Goal: Communication & Community: Answer question/provide support

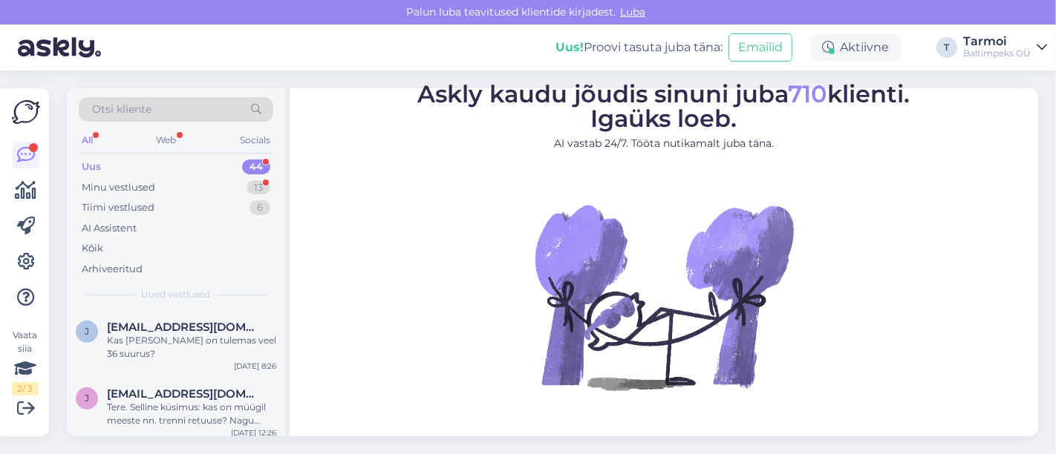
click at [808, 376] on figure "Askly kaudu jõudis sinuni juba 710 klienti. Igaüks loeb. AI vastab 24/7. Tööta …" at bounding box center [664, 256] width 722 height 348
click at [140, 186] on div "Minu vestlused" at bounding box center [119, 187] width 74 height 15
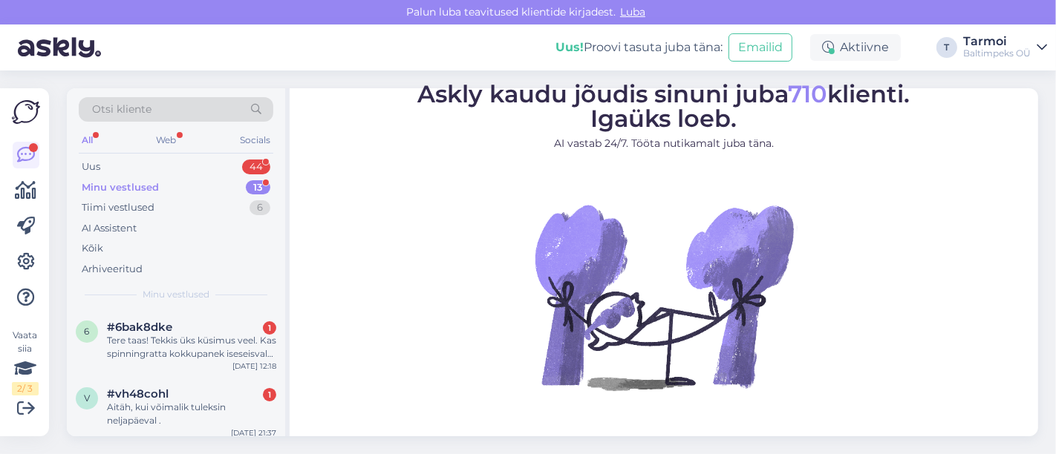
drag, startPoint x: 180, startPoint y: 270, endPoint x: 201, endPoint y: 296, distance: 33.8
click at [201, 296] on div "Otsi kliente All Web Socials Uus 44 Minu vestlused 13 Tiimi vestlused 6 AI Assi…" at bounding box center [176, 199] width 218 height 222
click at [201, 296] on span "Minu vestlused" at bounding box center [176, 294] width 67 height 13
click at [209, 344] on div "Tere taas! Tekkis üks küsimus veel. Kas spinningratta kokkupanek iseseisvalt ol…" at bounding box center [191, 347] width 169 height 27
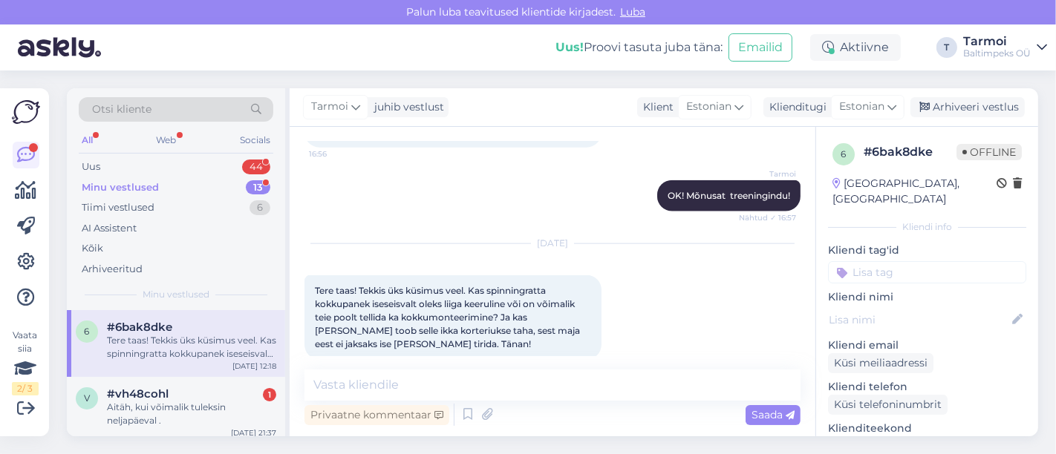
scroll to position [1805, 0]
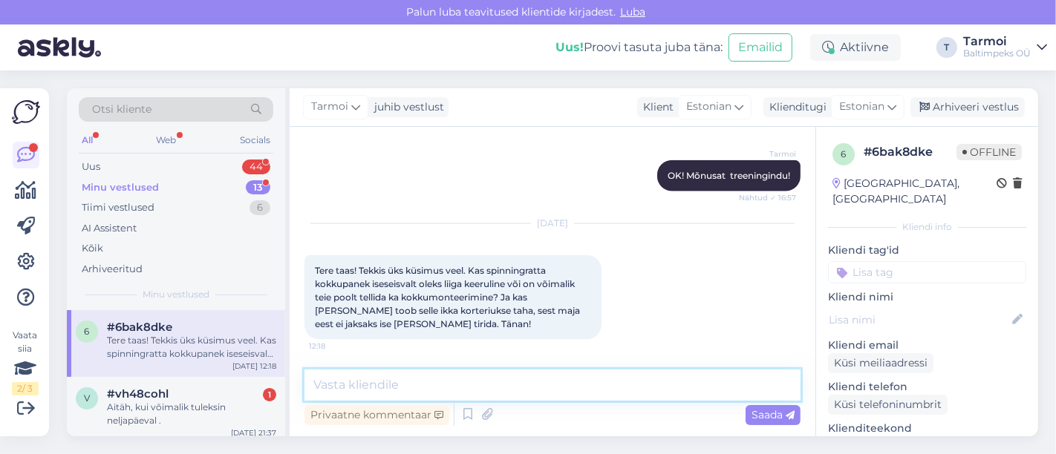
click at [451, 385] on textarea at bounding box center [552, 385] width 496 height 31
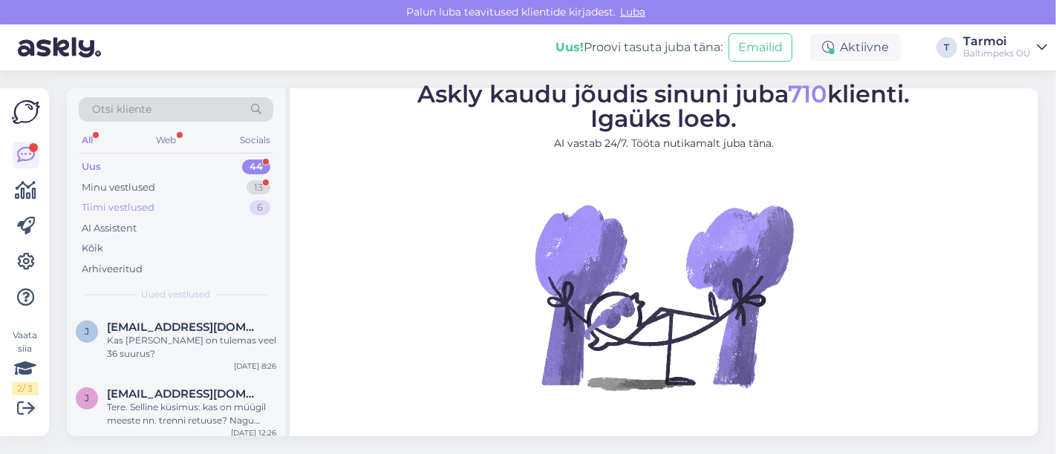
click at [124, 204] on div "Tiimi vestlused" at bounding box center [118, 207] width 73 height 15
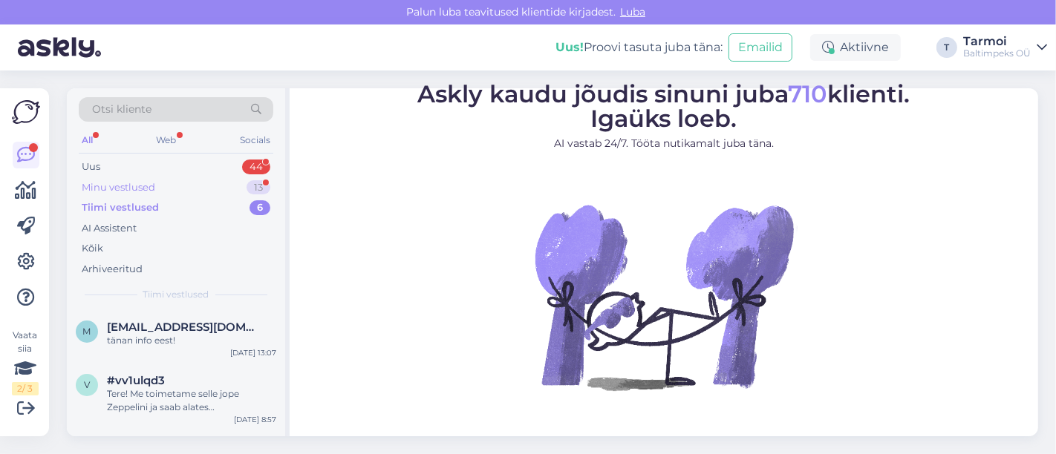
click at [124, 181] on div "Minu vestlused" at bounding box center [119, 187] width 74 height 15
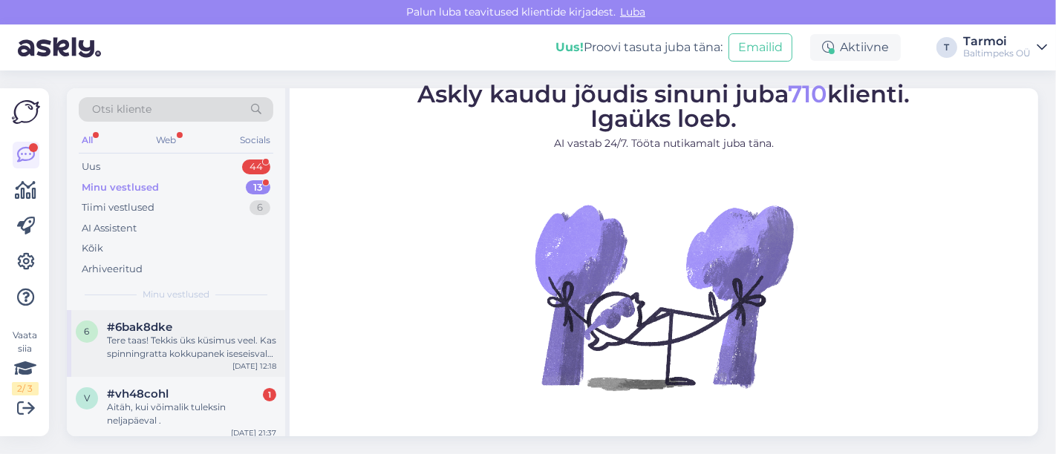
click at [177, 361] on div "6 #6bak8dke Tere taas! Tekkis üks küsimus veel. Kas spinningratta kokkupanek is…" at bounding box center [176, 343] width 218 height 67
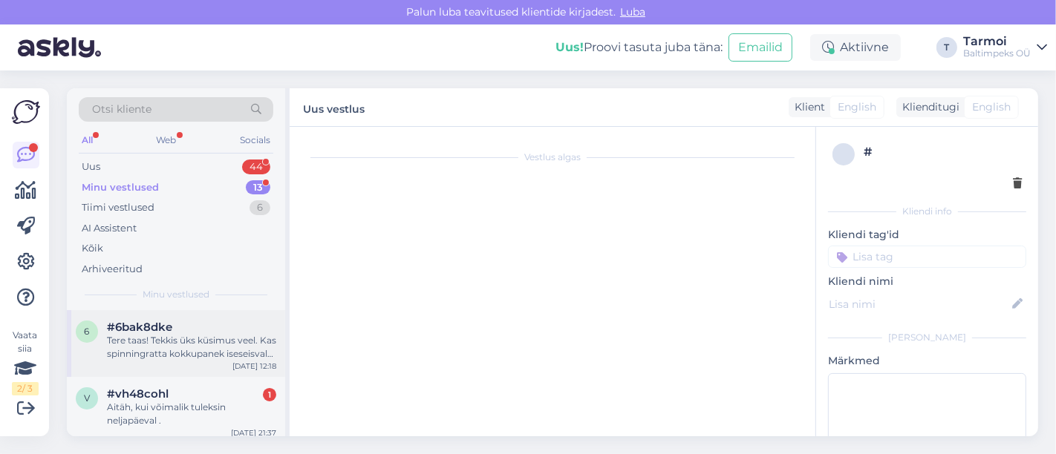
scroll to position [1805, 0]
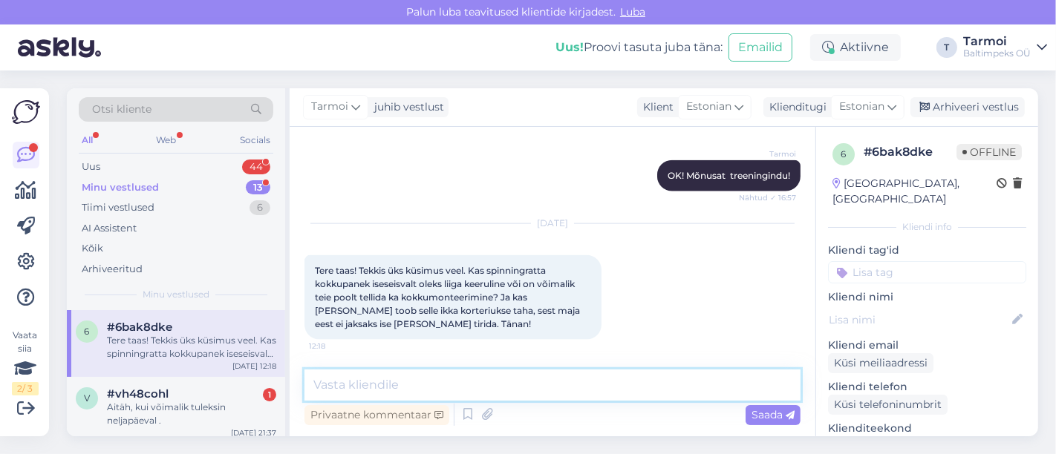
click at [544, 387] on textarea at bounding box center [552, 385] width 496 height 31
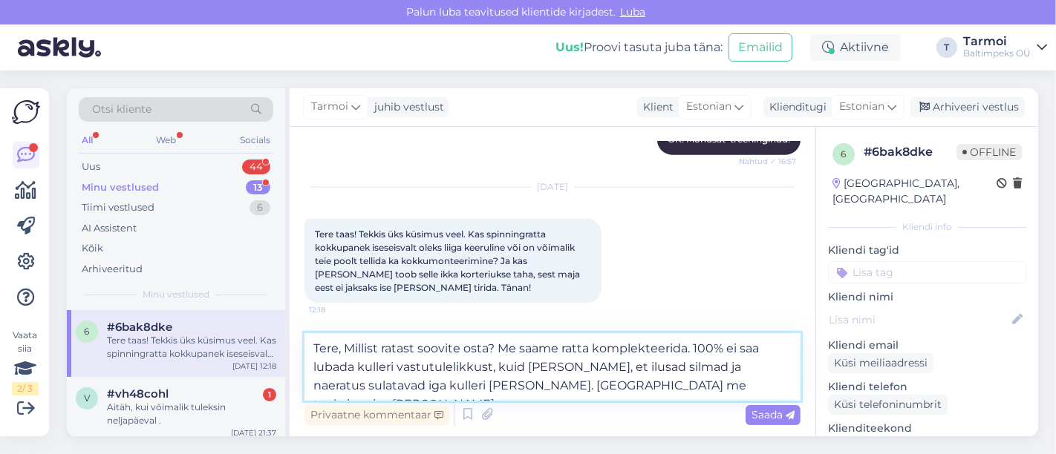
type textarea "Tere, Millist ratast soovite osta? Me saame ratta komplekteerida. 100% ei saa l…"
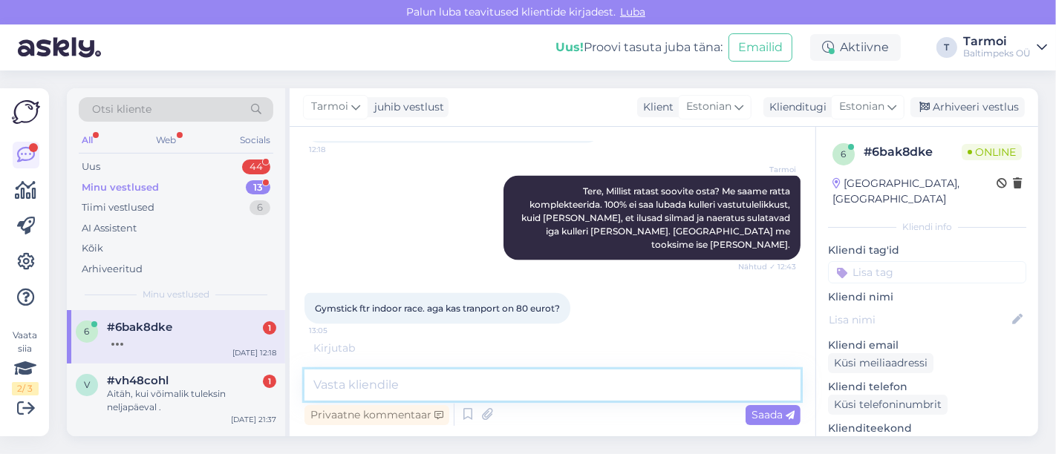
scroll to position [2037, 0]
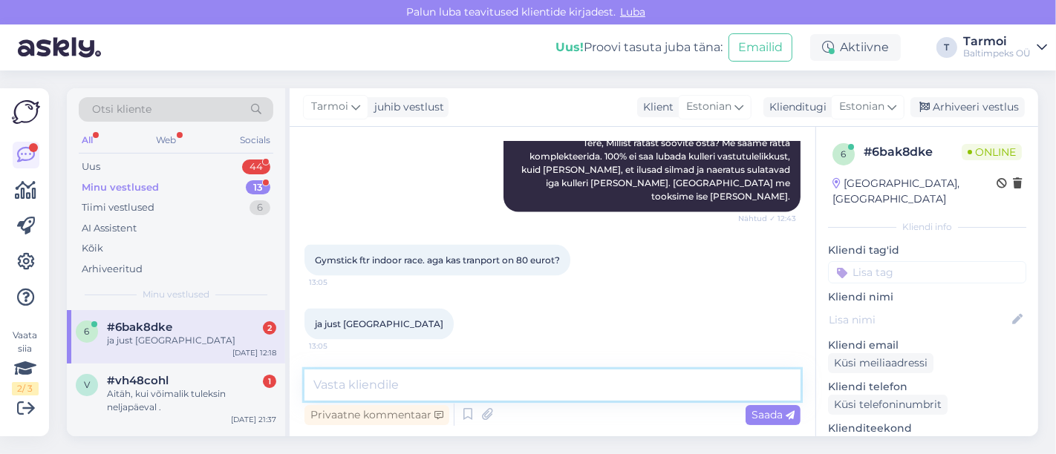
click at [422, 387] on textarea at bounding box center [552, 385] width 496 height 31
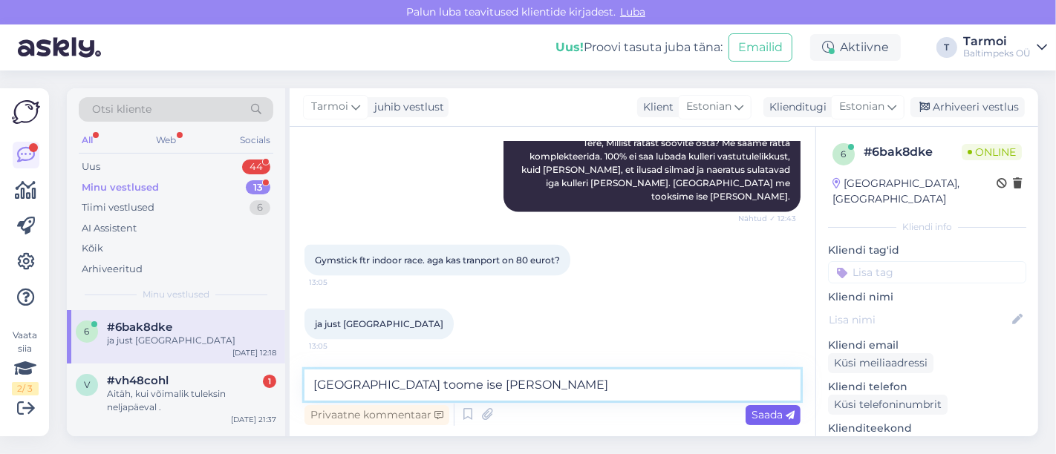
type textarea "[GEOGRAPHIC_DATA] toome ise [PERSON_NAME]"
click at [775, 412] on span "Saada" at bounding box center [772, 414] width 43 height 13
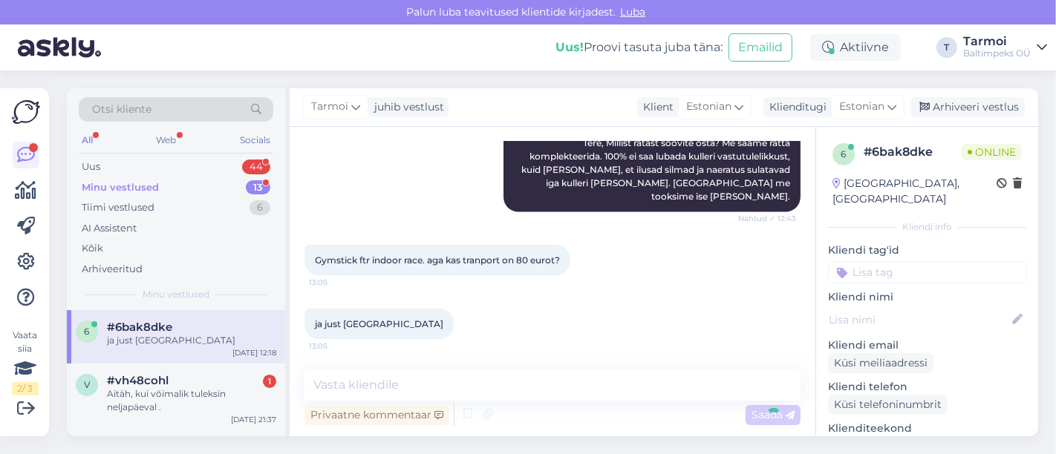
scroll to position [2101, 0]
